Goal: Transaction & Acquisition: Purchase product/service

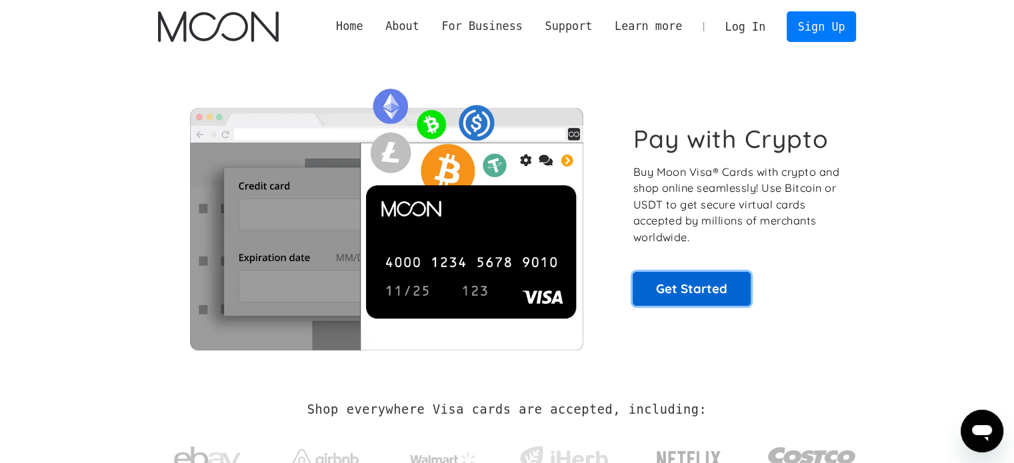
click at [727, 279] on link "Get Started" at bounding box center [692, 288] width 118 height 33
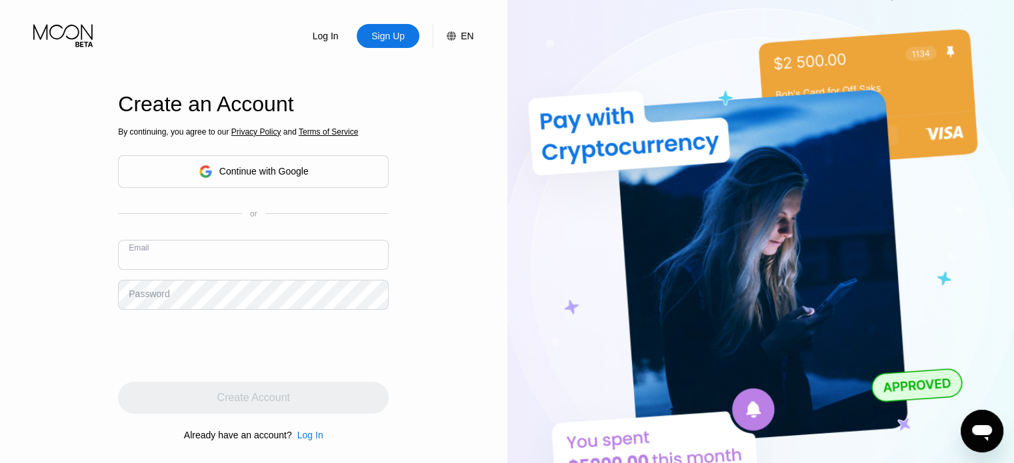
click at [185, 259] on input "text" at bounding box center [253, 255] width 271 height 30
paste input "[EMAIL_ADDRESS][DOMAIN_NAME]"
type input "[EMAIL_ADDRESS][DOMAIN_NAME]"
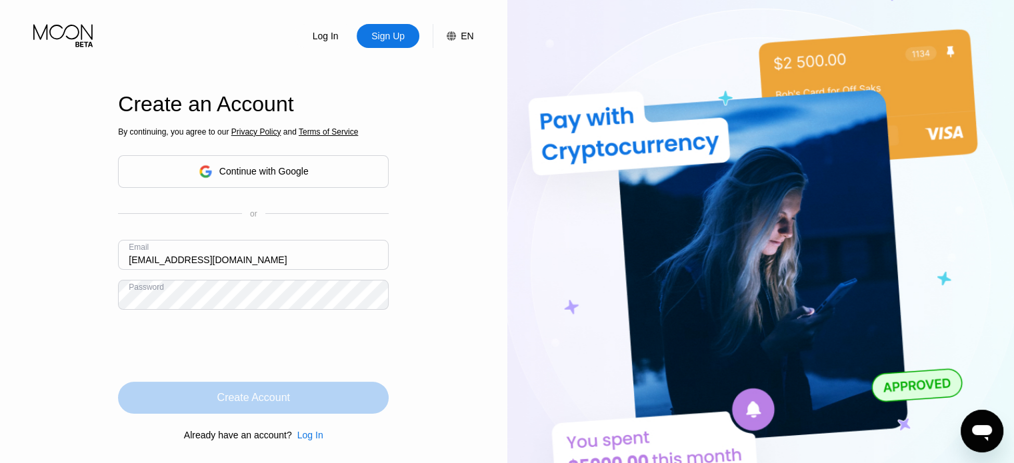
click at [215, 407] on div "Create Account" at bounding box center [253, 398] width 271 height 32
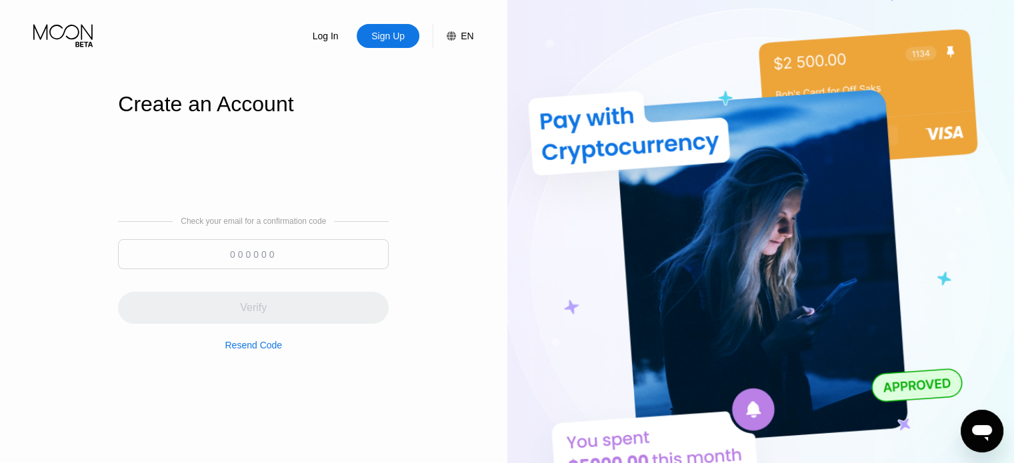
click at [321, 251] on input at bounding box center [253, 254] width 271 height 30
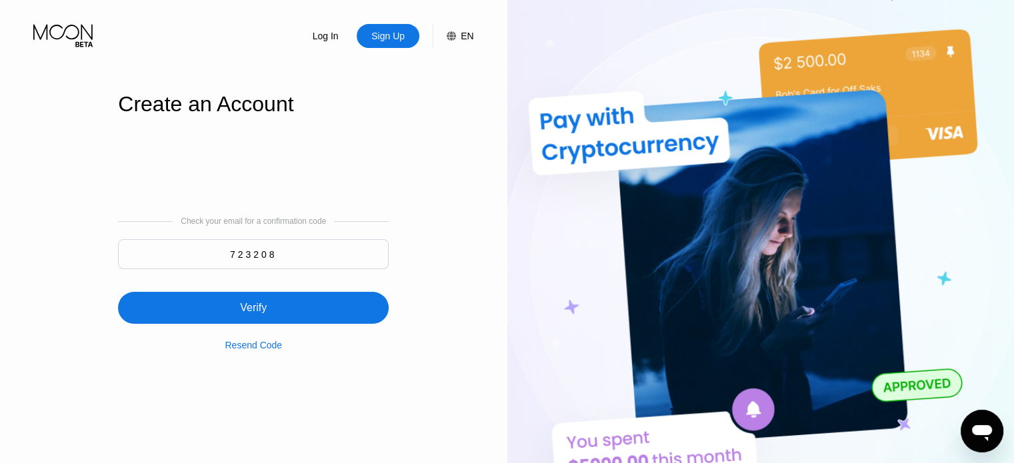
type input "723208"
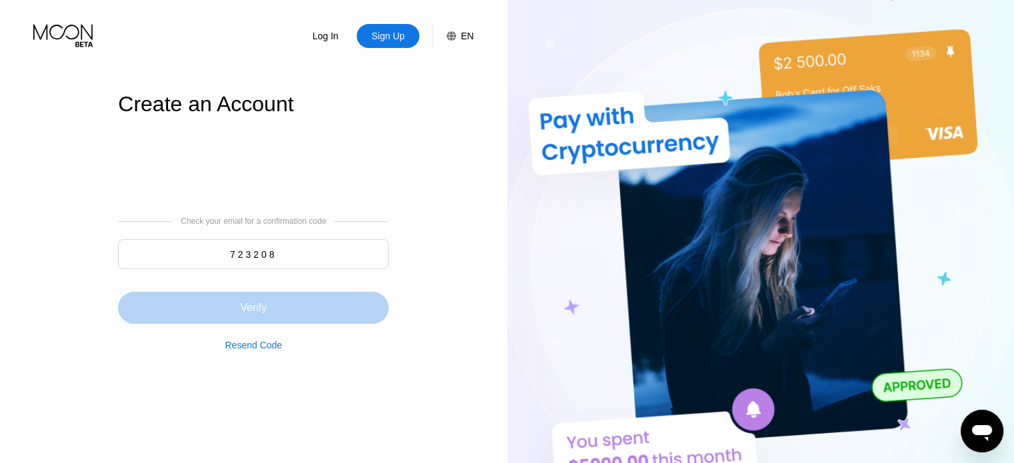
click at [325, 295] on div "Verify" at bounding box center [253, 308] width 271 height 32
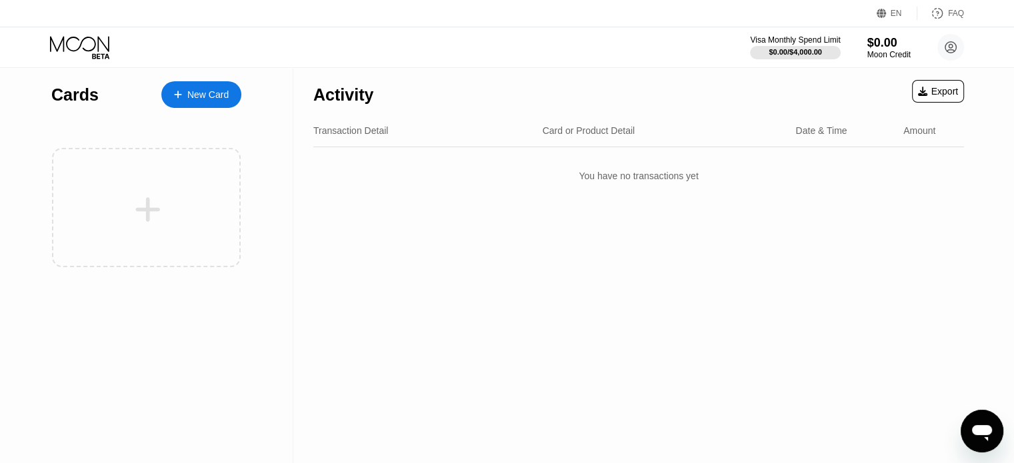
click at [603, 77] on div "Activity Export" at bounding box center [638, 91] width 651 height 47
click at [212, 99] on div "New Card" at bounding box center [207, 94] width 41 height 11
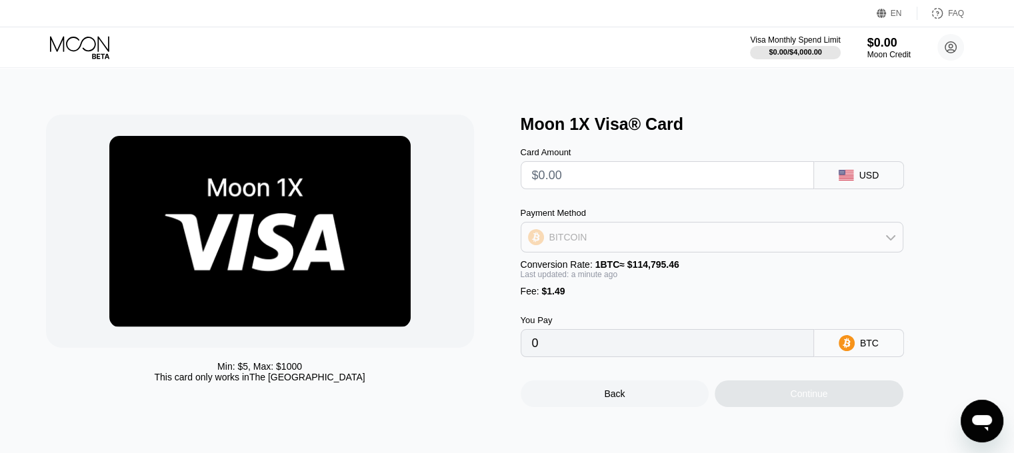
click at [840, 239] on div "BITCOIN" at bounding box center [711, 237] width 381 height 27
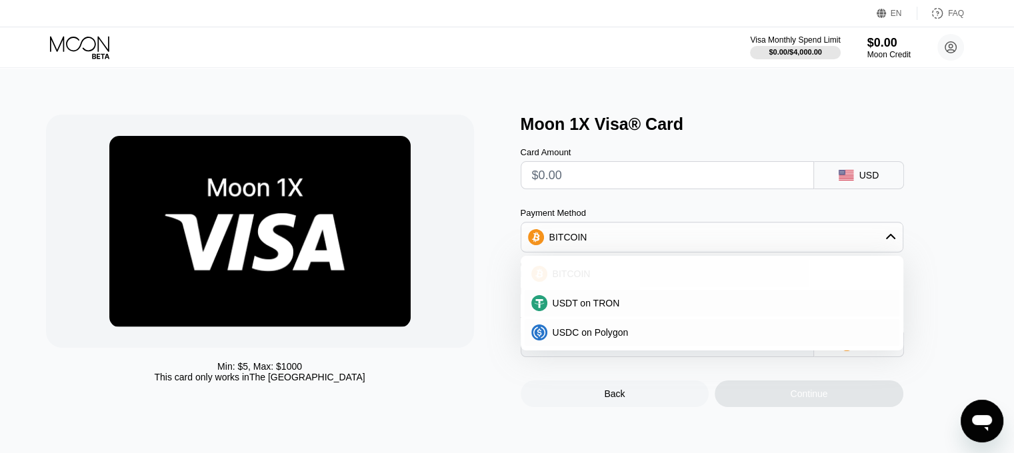
click at [796, 279] on div "BITCOIN" at bounding box center [719, 274] width 345 height 11
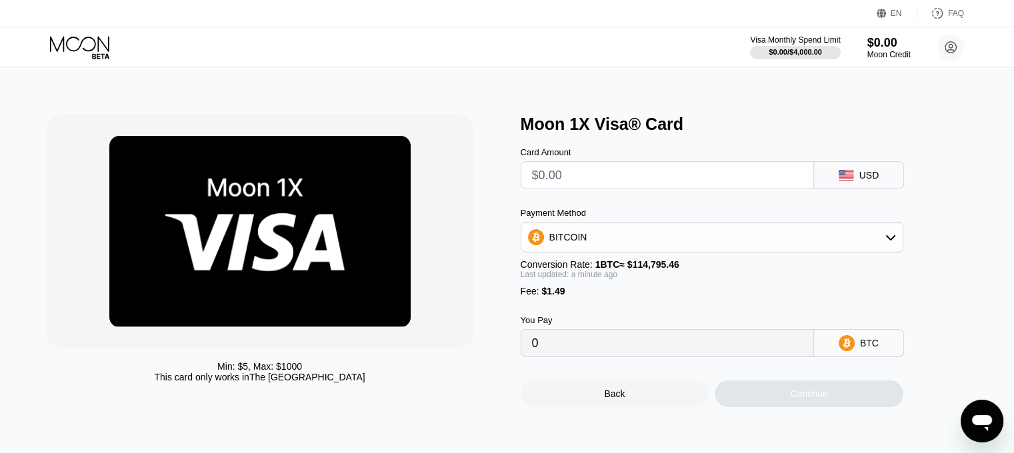
click at [776, 181] on input "text" at bounding box center [667, 175] width 271 height 27
type input "$5"
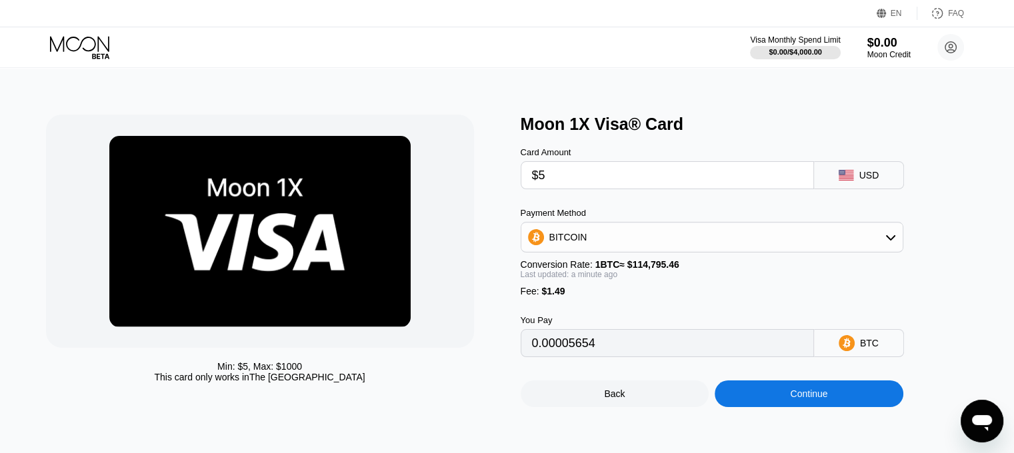
type input "0.00005654"
type input "$500"
type input "0.00436856"
type input "$5000"
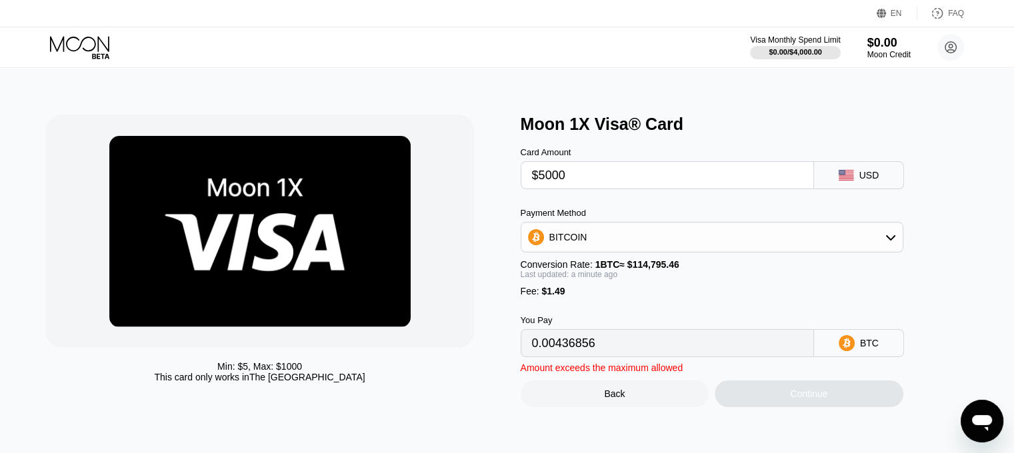
type input "0.04356871"
type input "$500"
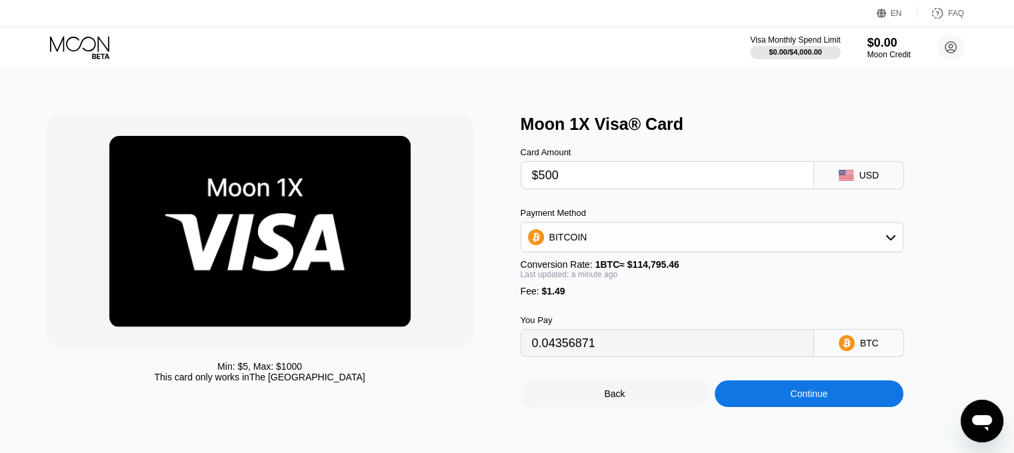
type input "0.00436856"
type input "$500"
click at [840, 351] on icon at bounding box center [846, 343] width 16 height 16
click at [867, 181] on div "USD" at bounding box center [869, 175] width 20 height 11
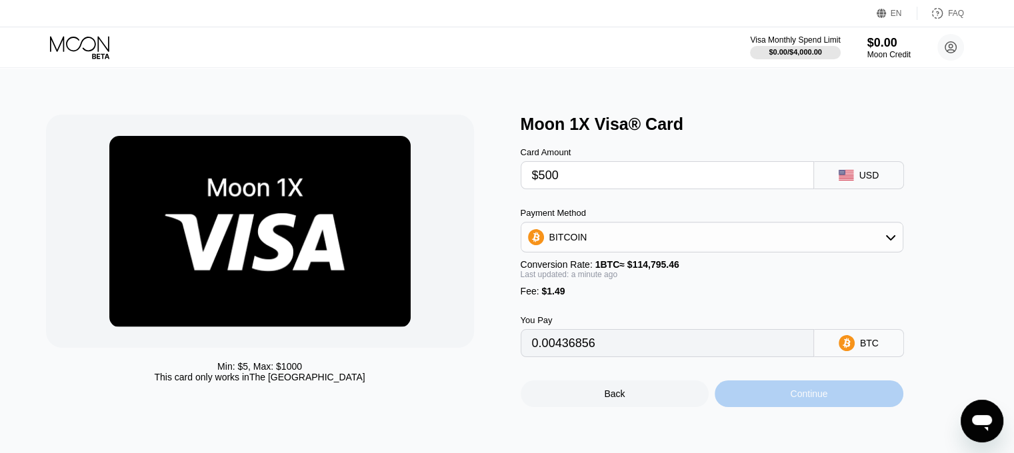
click at [797, 396] on div "Continue" at bounding box center [809, 394] width 189 height 27
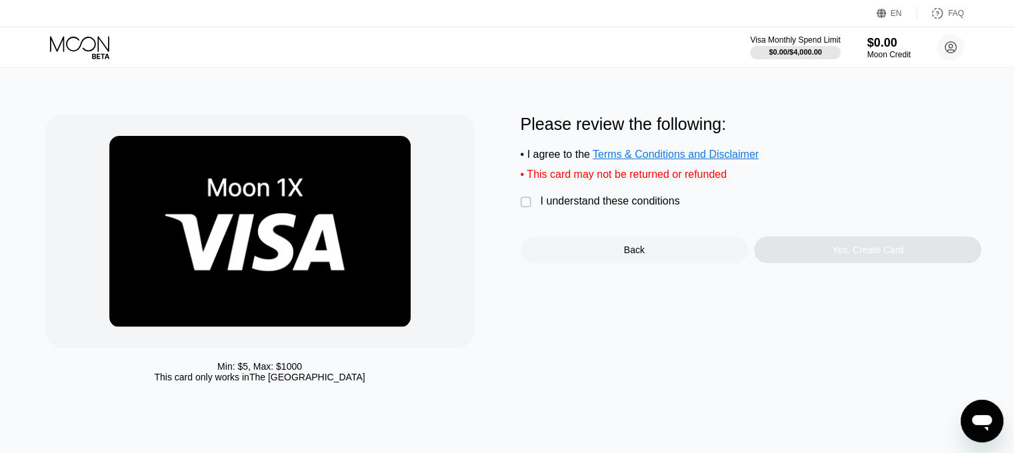
click at [526, 207] on div "" at bounding box center [527, 202] width 13 height 13
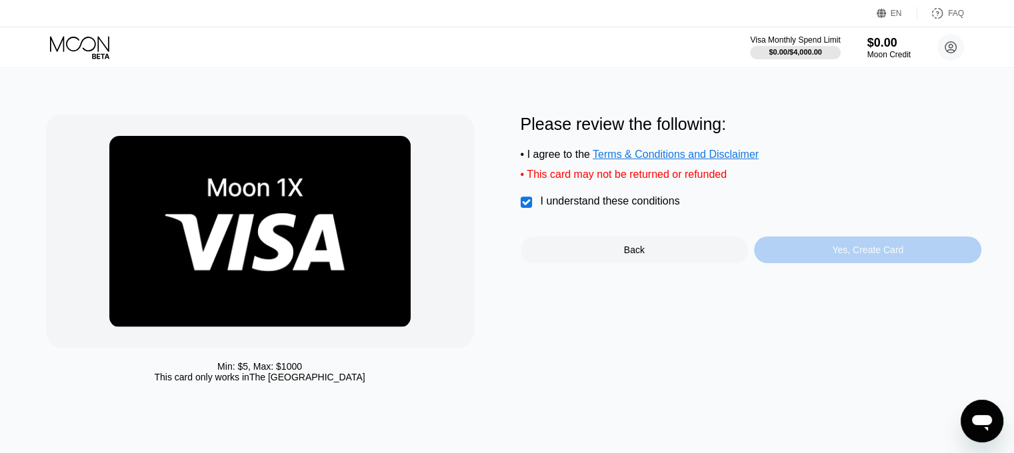
click at [838, 263] on div "Yes, Create Card" at bounding box center [867, 250] width 227 height 27
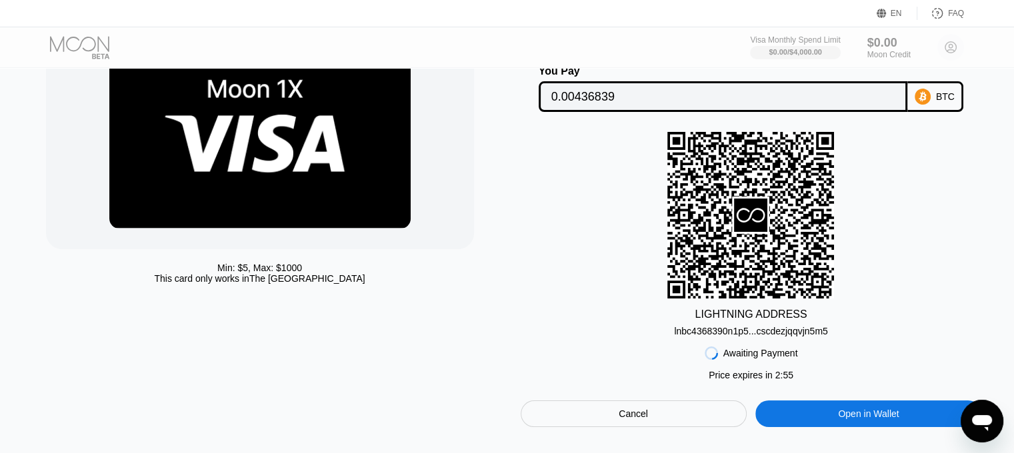
scroll to position [97, 0]
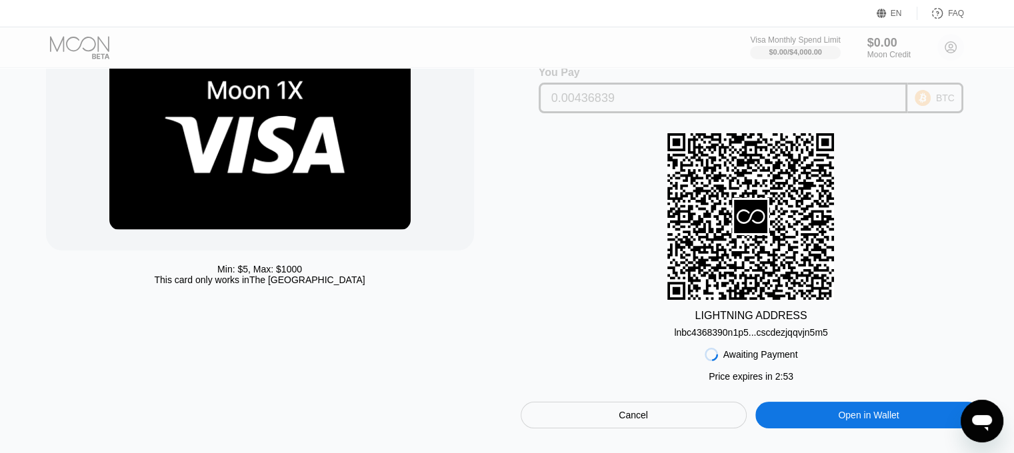
click at [770, 103] on input "0.00436839" at bounding box center [723, 98] width 344 height 27
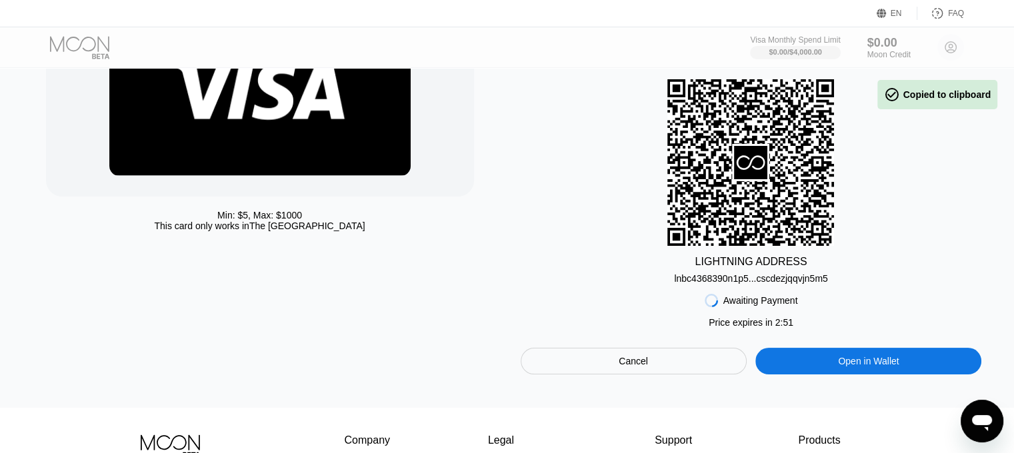
scroll to position [155, 0]
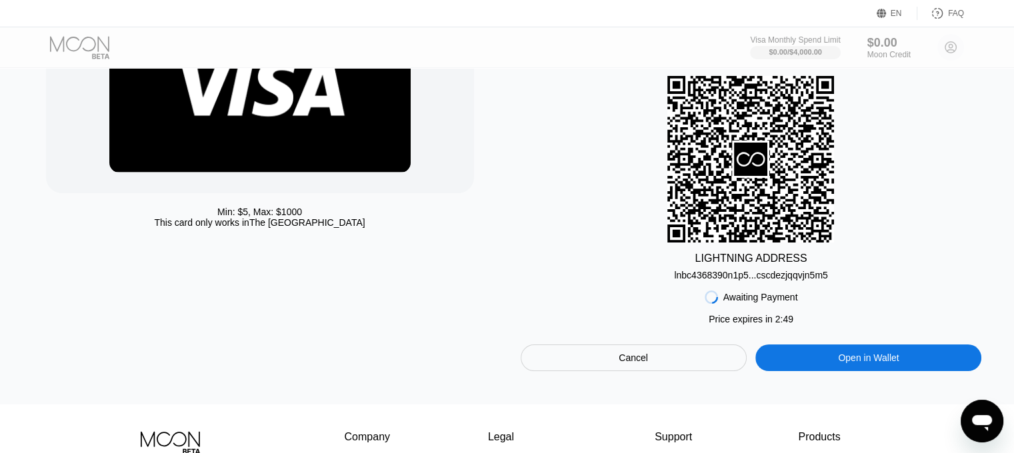
click at [782, 263] on div "LIGHTNING ADDRESS" at bounding box center [751, 259] width 112 height 12
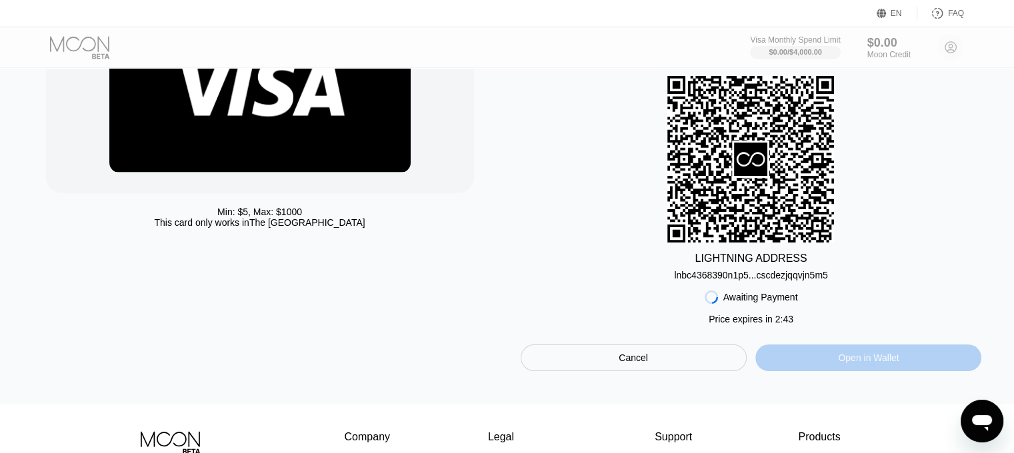
click at [883, 371] on div "Open in Wallet" at bounding box center [868, 358] width 226 height 27
